Goal: Navigation & Orientation: Understand site structure

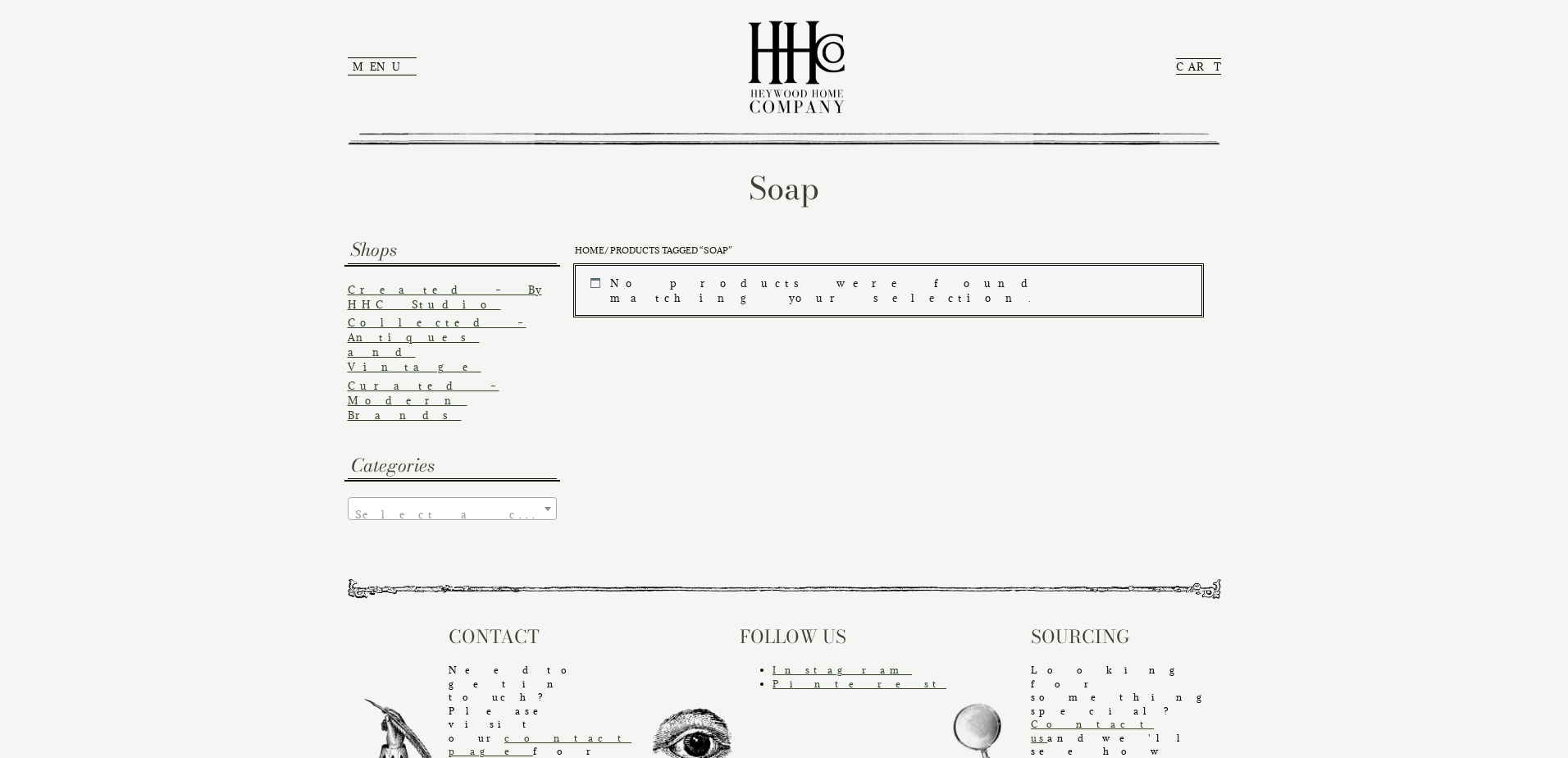
click at [437, 292] on link "Created – By HHC Studio" at bounding box center [445, 297] width 194 height 28
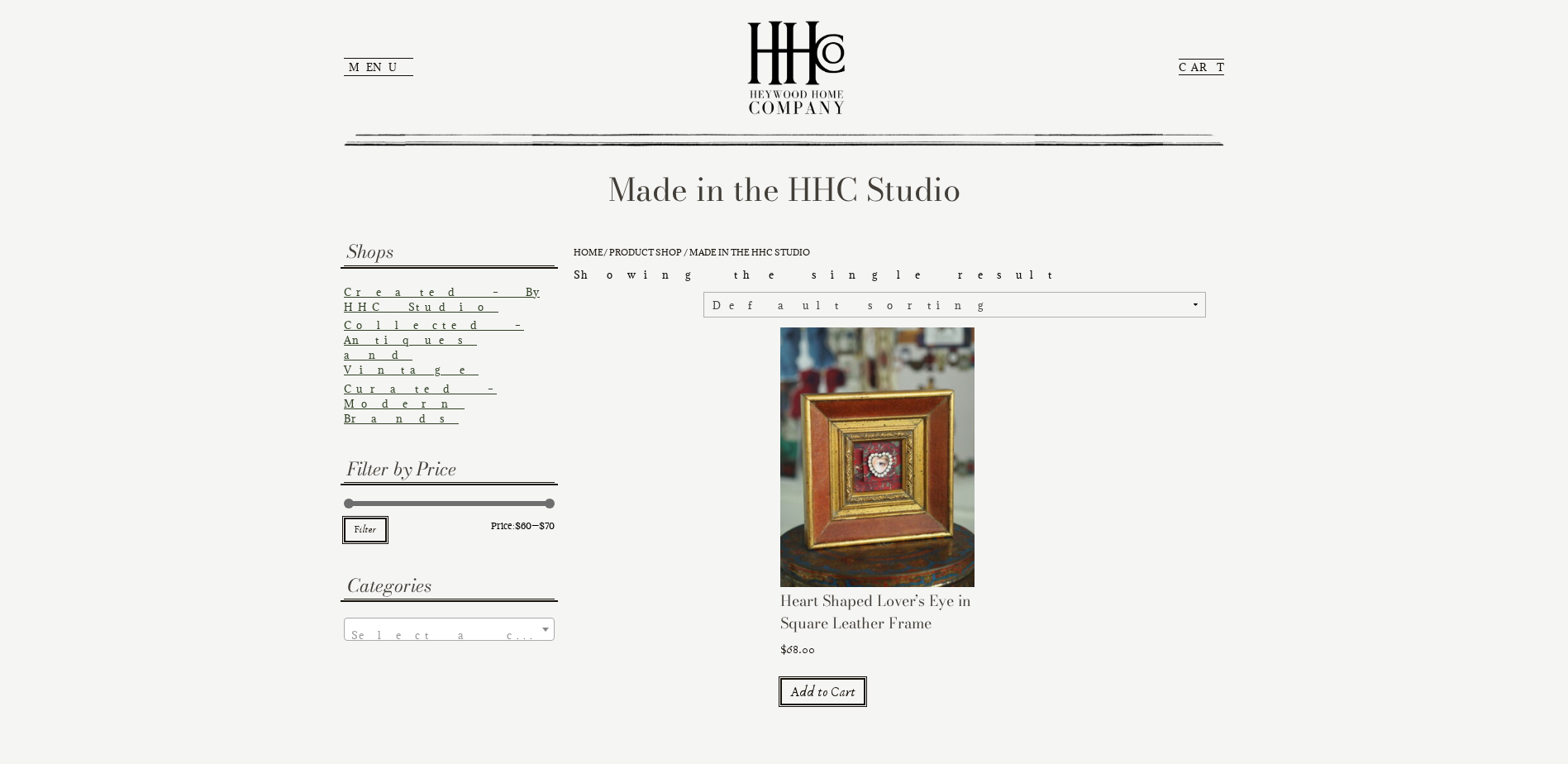
click at [442, 318] on link "Collected – Antiques and Vintage" at bounding box center [434, 346] width 181 height 58
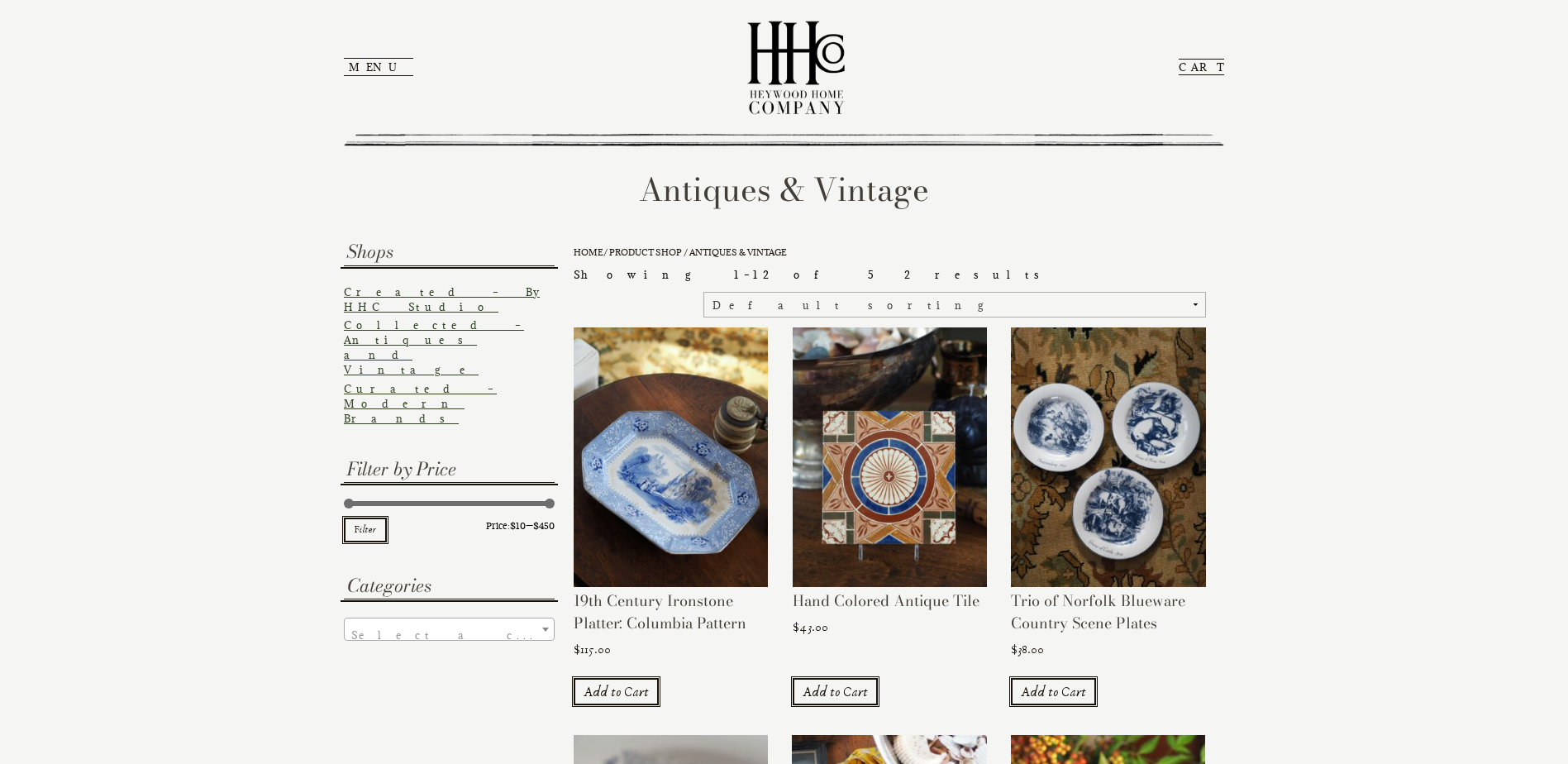
click at [425, 382] on link "Curated – Modern Brands" at bounding box center [420, 403] width 153 height 43
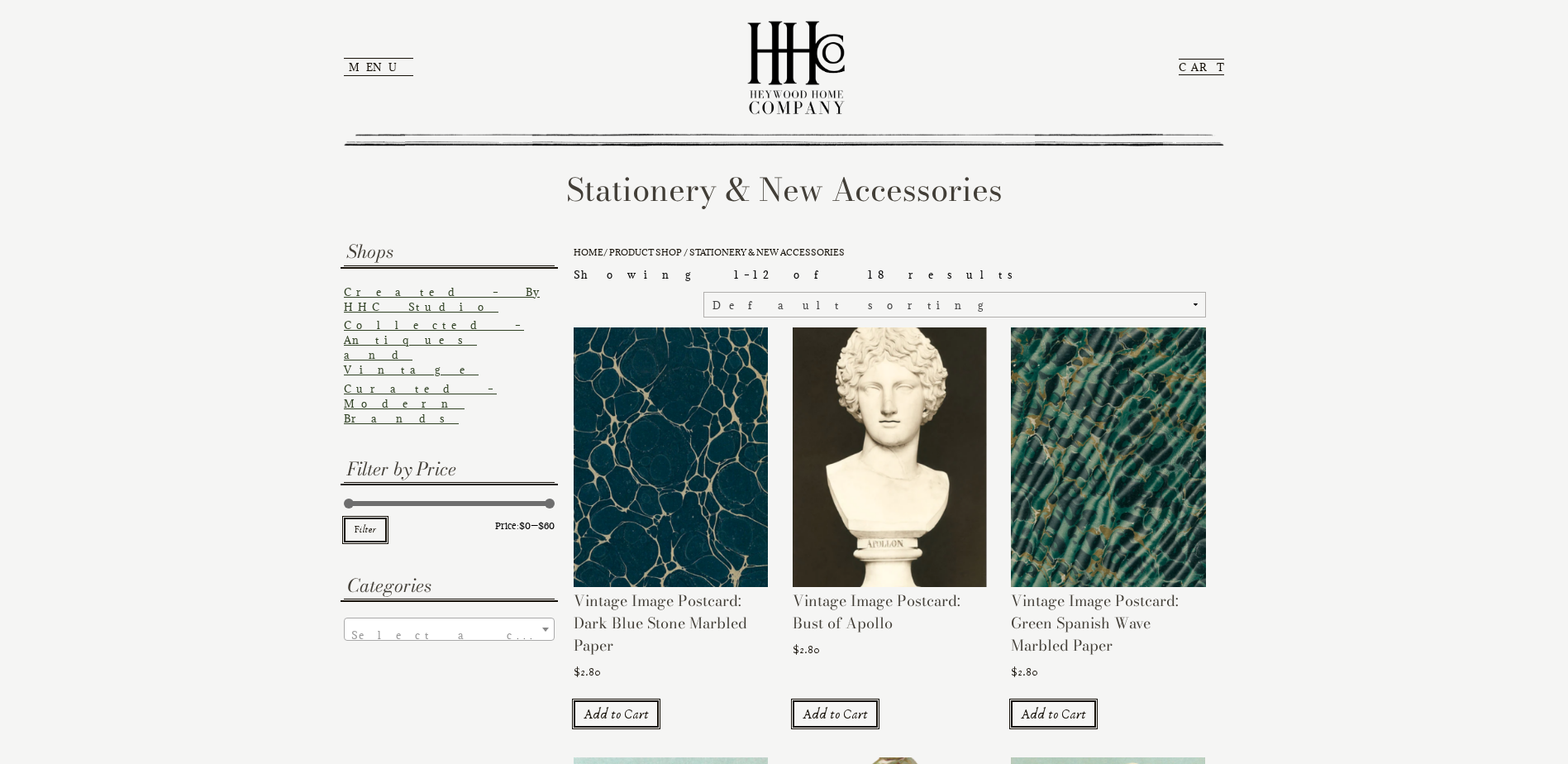
click at [389, 285] on link "Created – By HHC Studio" at bounding box center [442, 299] width 196 height 28
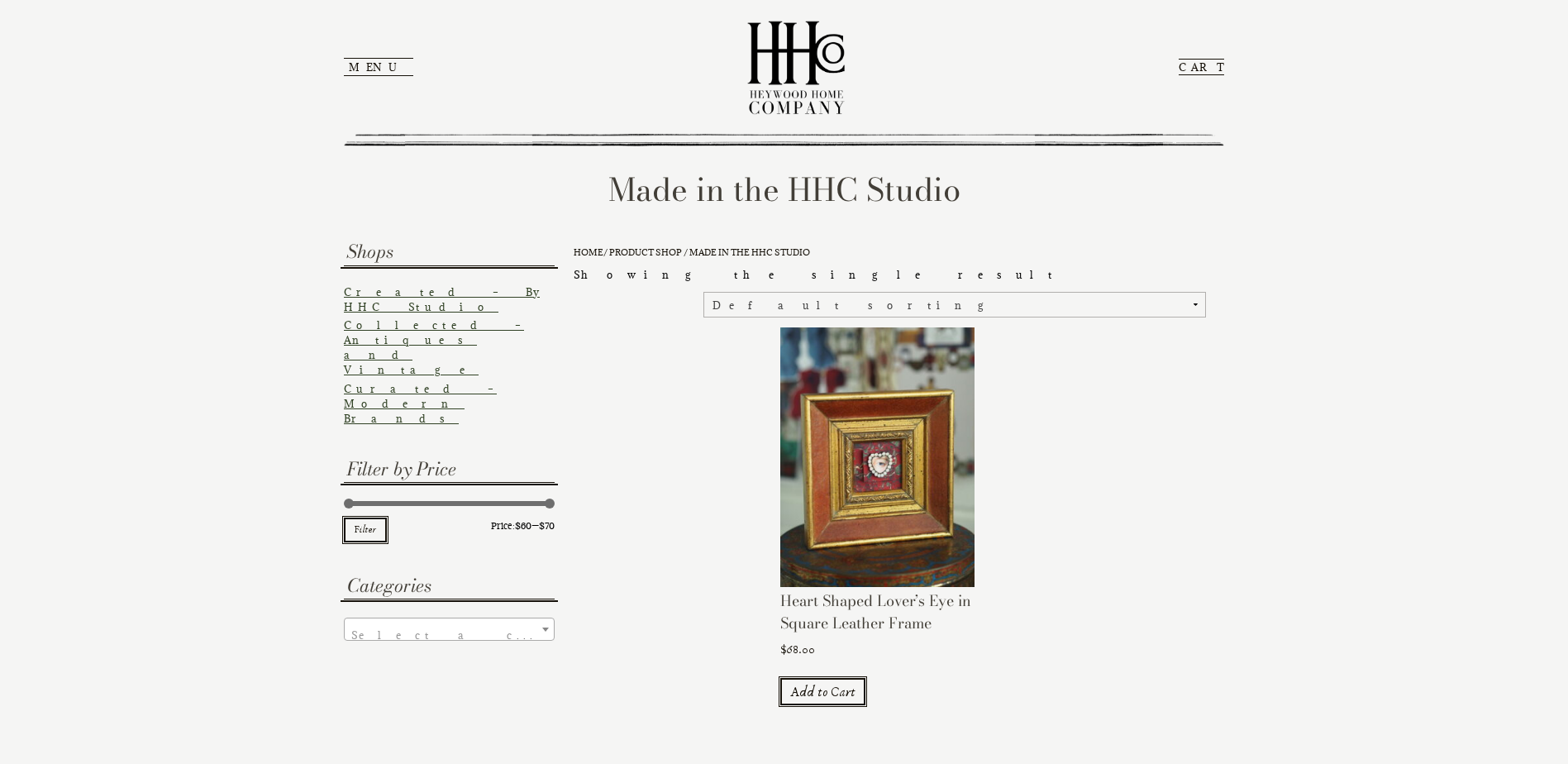
click at [372, 69] on button "Menu" at bounding box center [378, 66] width 70 height 18
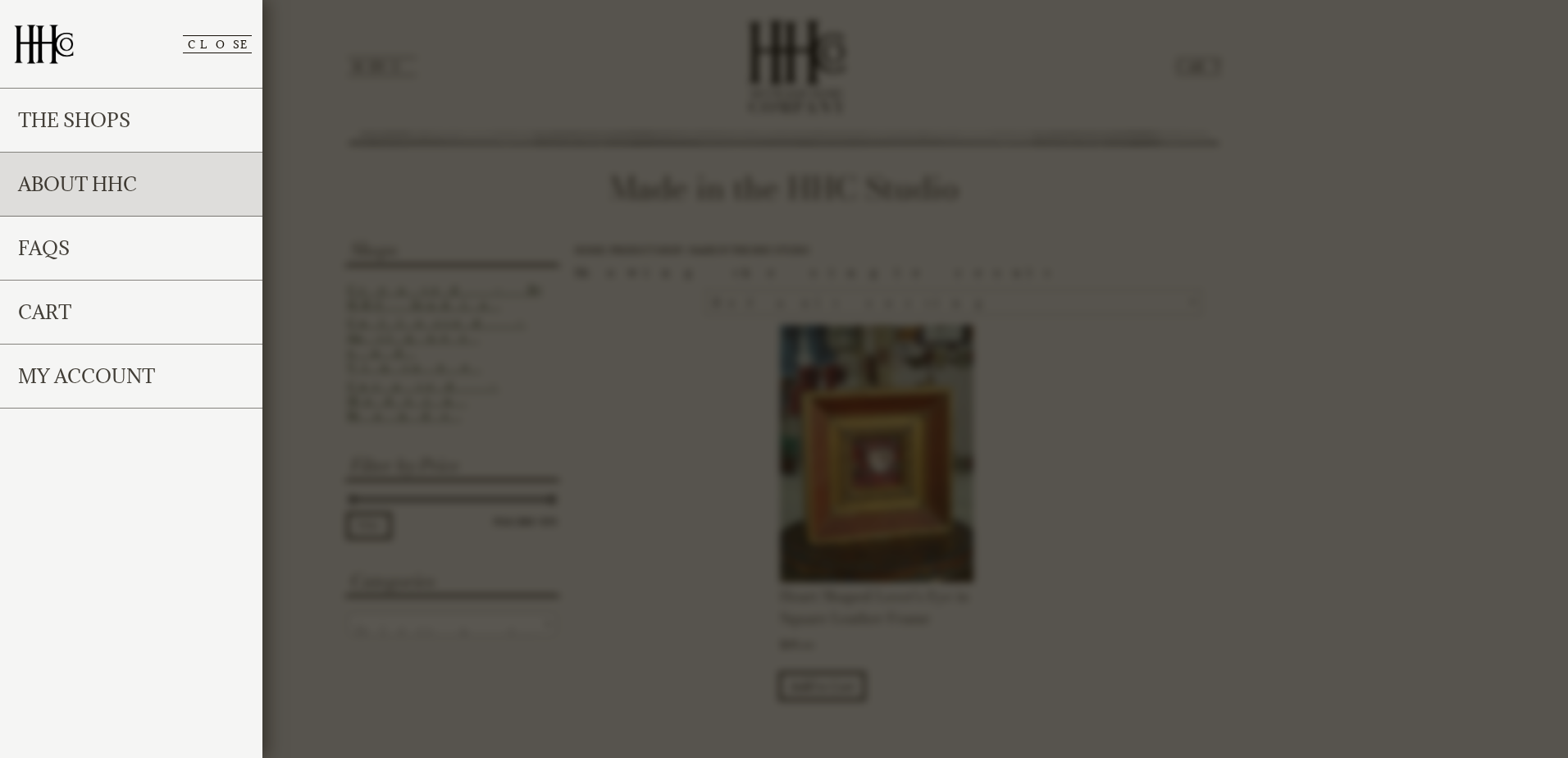
click at [116, 182] on link "About HHC" at bounding box center [131, 184] width 263 height 64
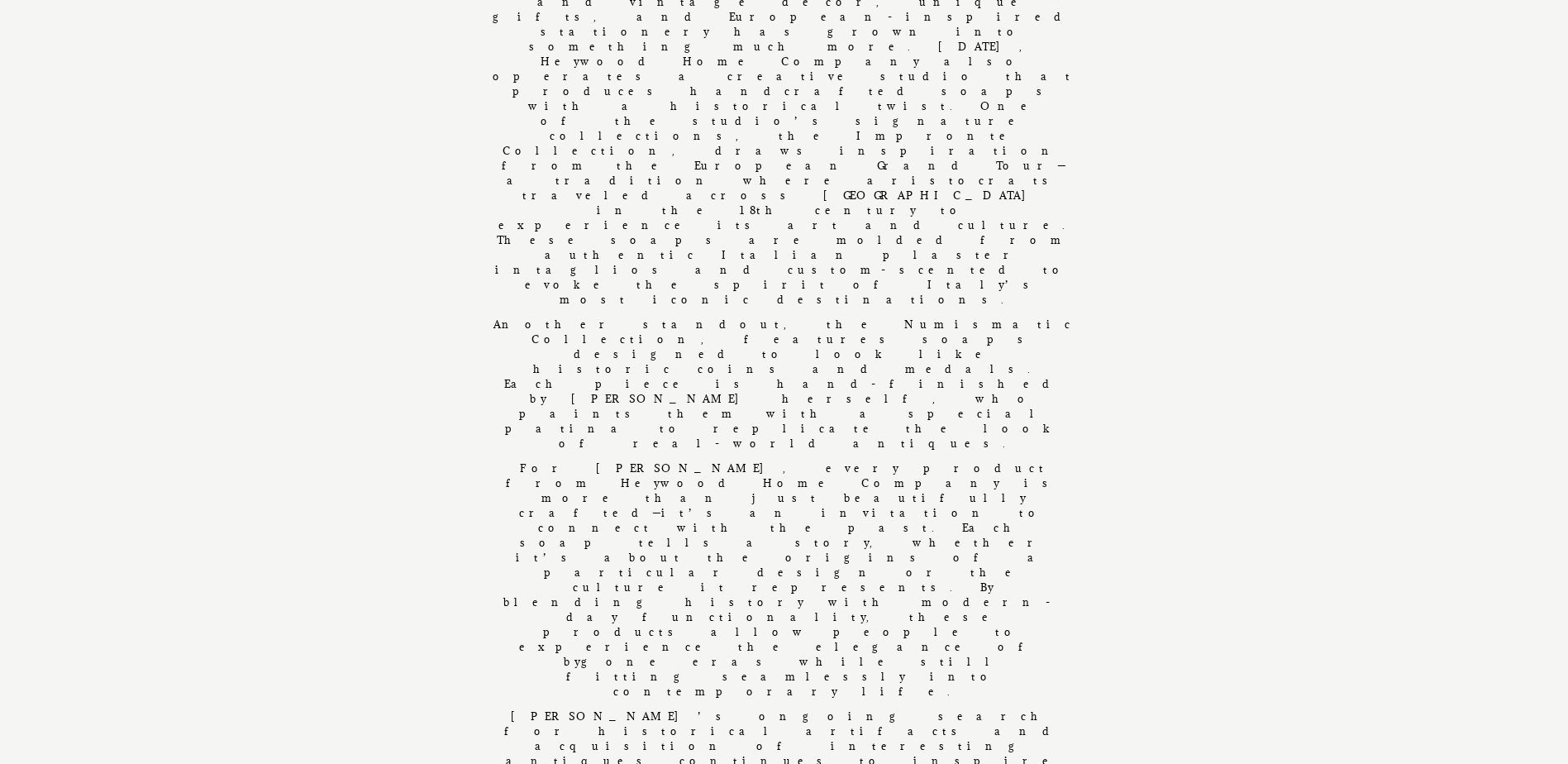
scroll to position [773, 0]
